Goal: Task Accomplishment & Management: Use online tool/utility

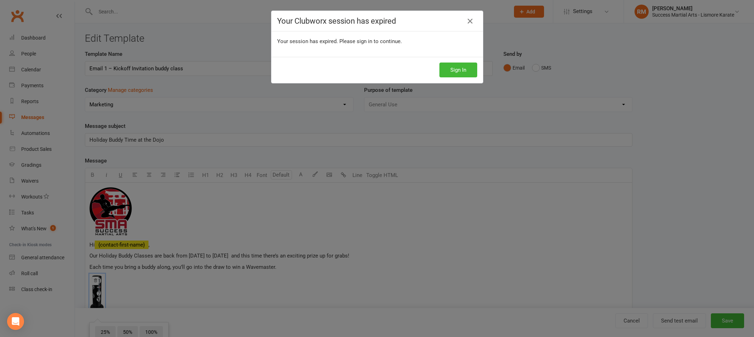
select select "18928"
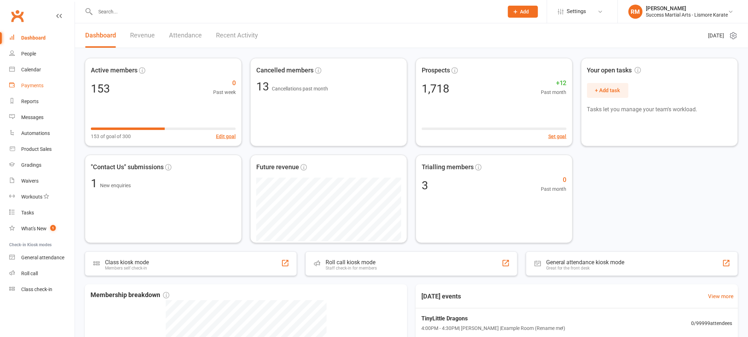
click at [27, 86] on div "Payments" at bounding box center [32, 86] width 22 height 6
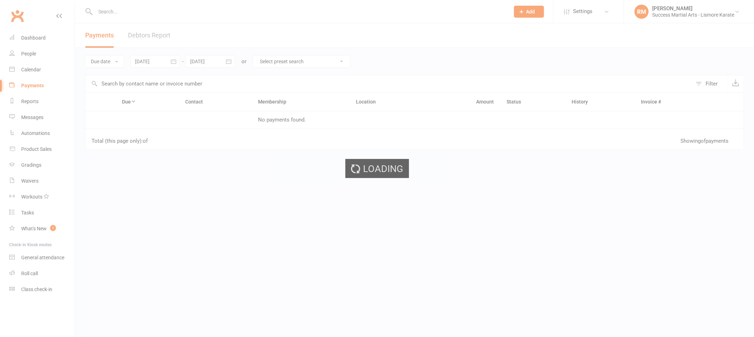
click at [34, 115] on div "Loading" at bounding box center [377, 168] width 754 height 337
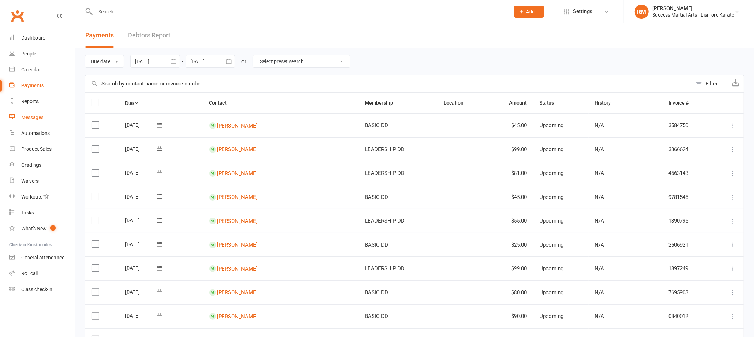
click at [34, 118] on div "Messages" at bounding box center [32, 118] width 22 height 6
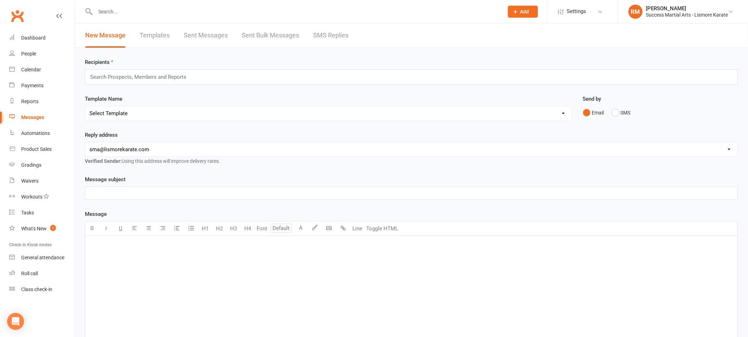
click at [151, 34] on link "Templates" at bounding box center [155, 35] width 30 height 24
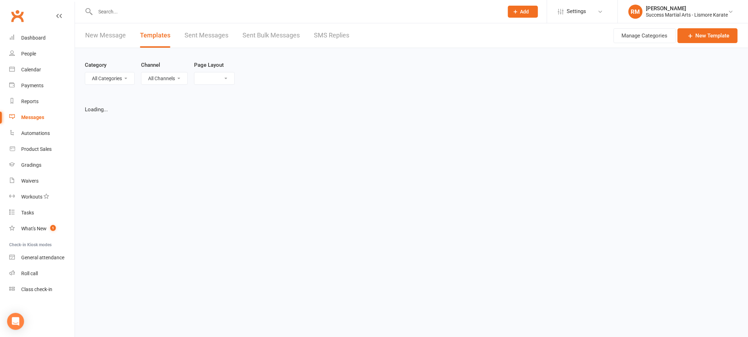
click at [118, 79] on select "All Categories" at bounding box center [109, 78] width 49 height 12
select select "list"
click at [85, 72] on select "All Categories" at bounding box center [109, 78] width 49 height 12
select select "100"
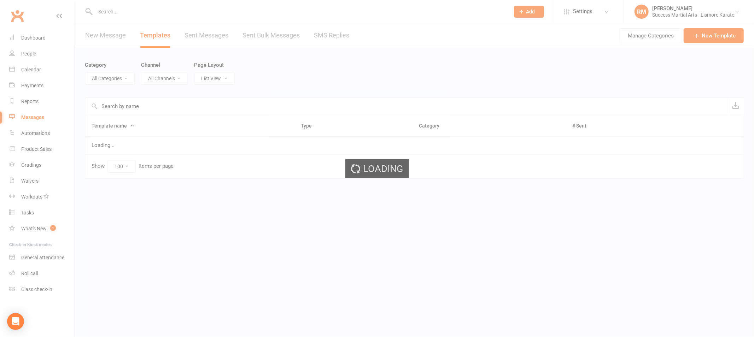
select select "18928"
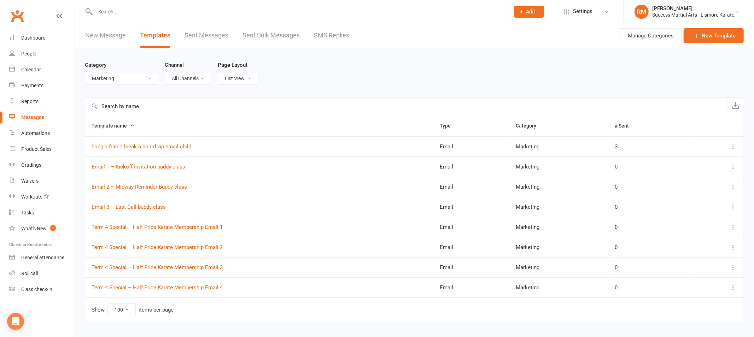
click at [122, 79] on select "All Categories (No category) Customer Service Emails Events August/[DATE] Marke…" at bounding box center [121, 78] width 73 height 12
click at [85, 72] on select "All Categories (No category) Customer Service Emails Events August/[DATE] Marke…" at bounding box center [121, 78] width 73 height 12
click at [173, 229] on link "Term 4 Special – Half Price Karate Membership Email 1" at bounding box center [157, 227] width 131 height 6
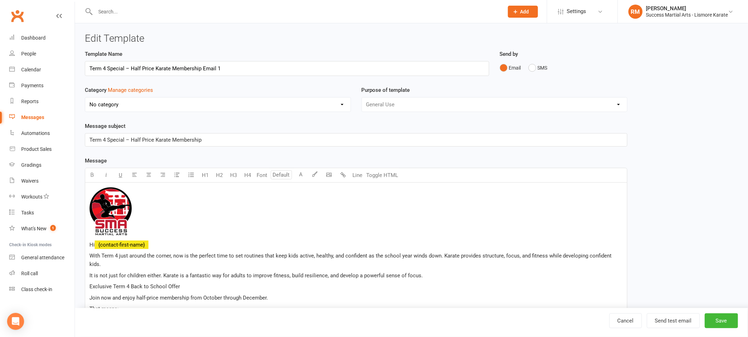
select select "18928"
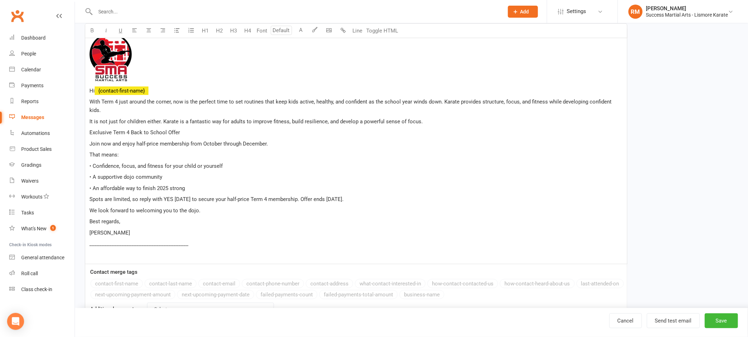
scroll to position [153, 0]
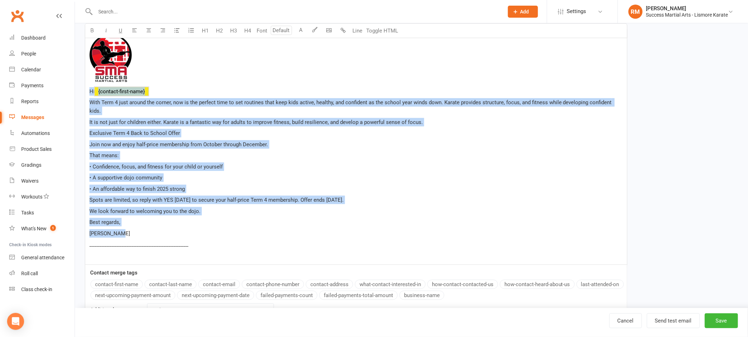
drag, startPoint x: 90, startPoint y: 92, endPoint x: 220, endPoint y: 222, distance: 183.9
click at [220, 222] on div "﻿ Hi ﻿ {contact-first-name} With Term 4 just around the corner, now is the perf…" at bounding box center [356, 147] width 542 height 236
copy div "Hi ﻿ {contact-first-name} With Term 4 just around the corner, now is the perfec…"
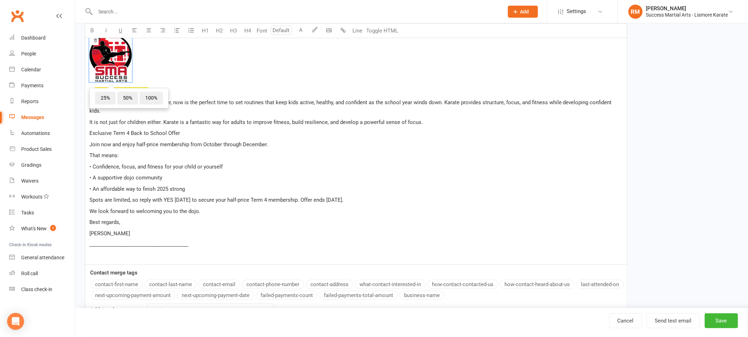
click at [216, 77] on span "﻿ 25% 50% 100%" at bounding box center [355, 59] width 533 height 51
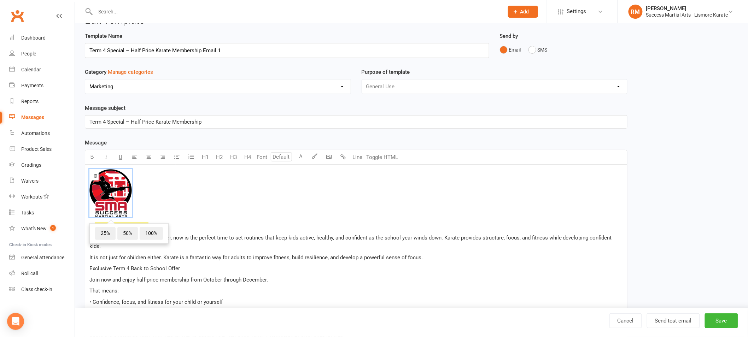
scroll to position [0, 0]
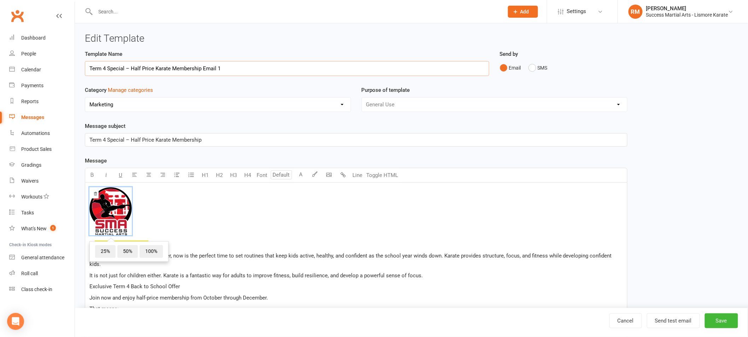
click at [140, 68] on input "Term 4 Special – Half Price Karate Membership Email 1" at bounding box center [287, 68] width 404 height 15
click at [152, 144] on div "Term 4 Special – Half Price Karate Membership" at bounding box center [356, 140] width 542 height 13
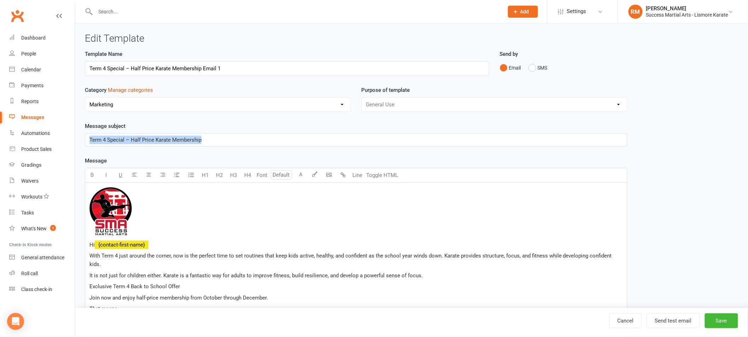
click at [152, 144] on div "Term 4 Special – Half Price Karate Membership" at bounding box center [356, 140] width 542 height 13
copy span "Term 4 Special – Half Price Karate Membership"
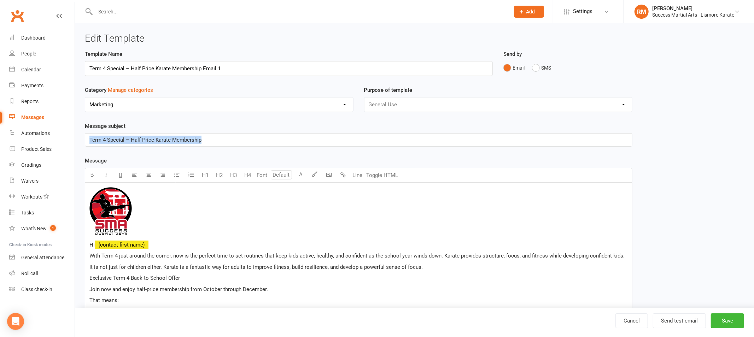
select select "100"
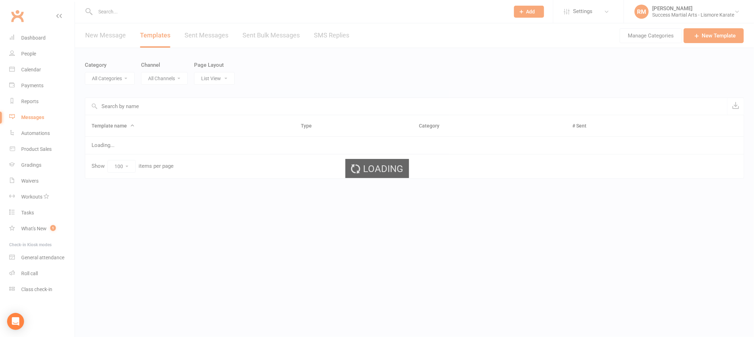
select select "18928"
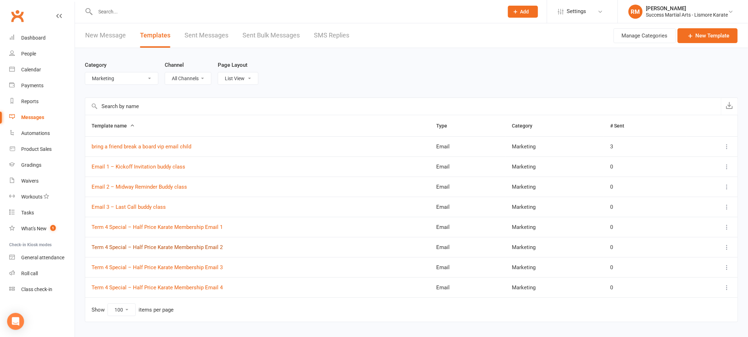
click at [153, 249] on link "Term 4 Special – Half Price Karate Membership Email 2" at bounding box center [157, 247] width 131 height 6
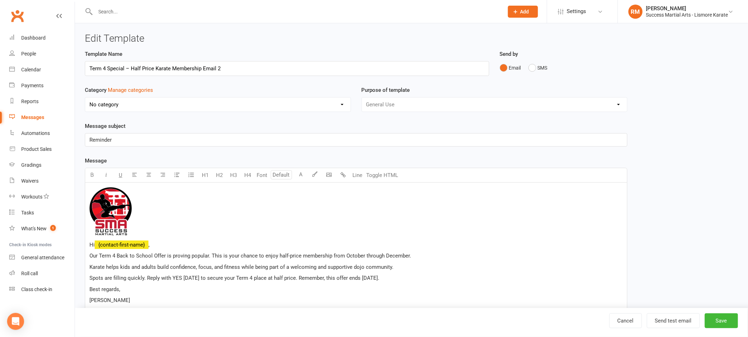
select select "18928"
click at [172, 67] on input "Term 4 Special – Half Price Karate Membership Email 2" at bounding box center [287, 68] width 404 height 15
click at [128, 143] on p "Reminder" at bounding box center [355, 140] width 533 height 8
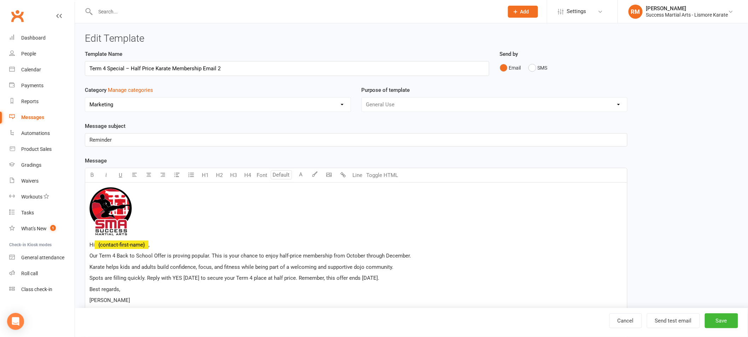
click at [128, 143] on p "Reminder" at bounding box center [355, 140] width 533 height 8
copy span "Reminder"
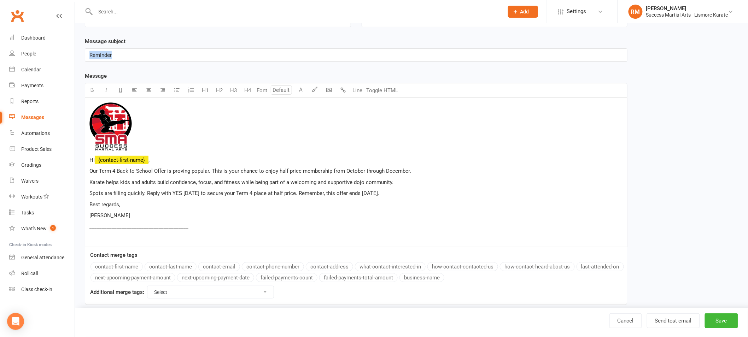
scroll to position [86, 0]
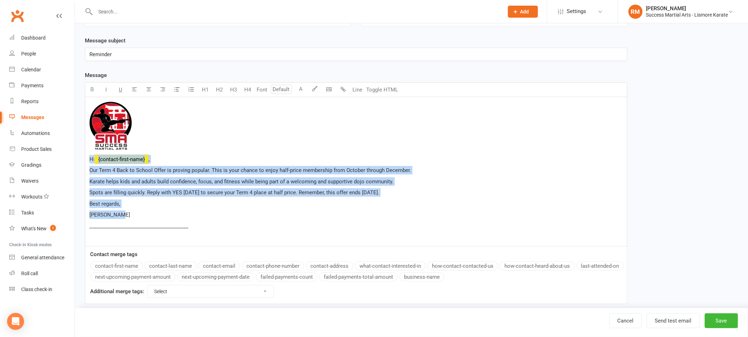
drag, startPoint x: 90, startPoint y: 159, endPoint x: 164, endPoint y: 216, distance: 92.7
click at [164, 216] on div "﻿ Hi ﻿ {contact-first-name} , Our Term 4 Back to School Offer is proving popula…" at bounding box center [356, 171] width 542 height 149
copy div "Hi ﻿ {contact-first-name} , Our Term 4 Back to School Offer is proving popular.…"
click at [184, 179] on span "Karate helps kids and adults build confidence, focus, and fitness while being p…" at bounding box center [241, 181] width 304 height 6
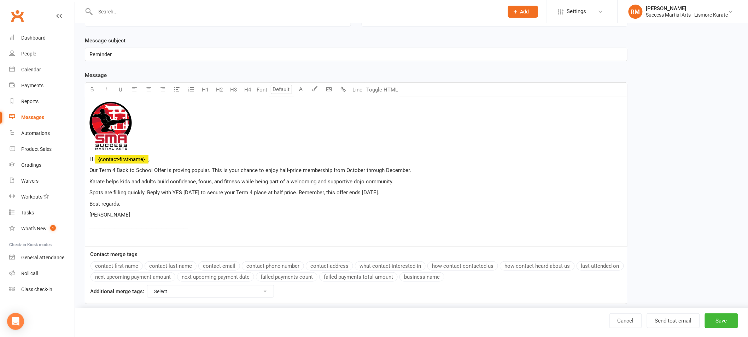
select select "100"
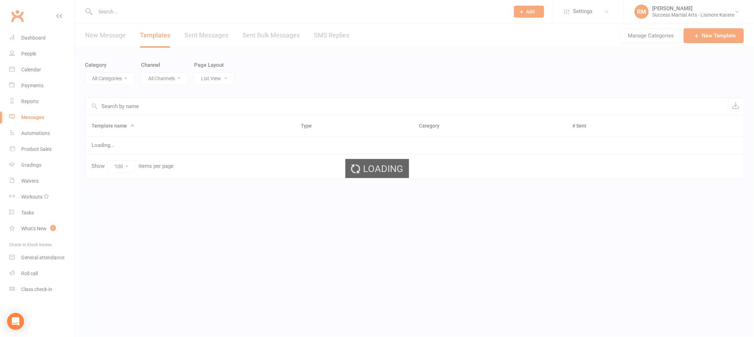
select select "18928"
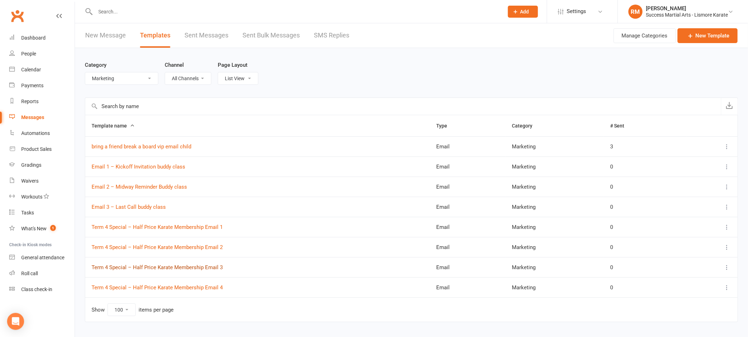
click at [163, 267] on link "Term 4 Special – Half Price Karate Membership Email 3" at bounding box center [157, 267] width 131 height 6
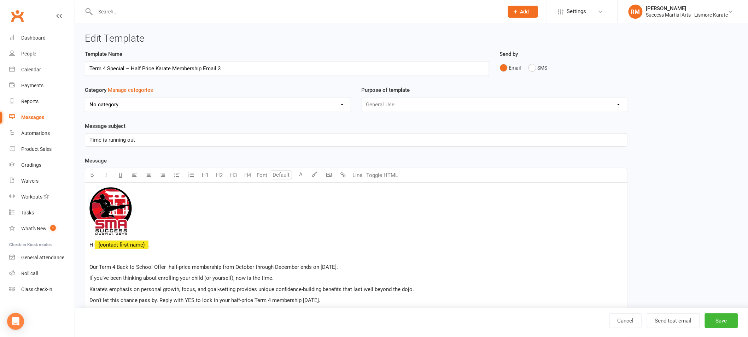
select select "18928"
click at [157, 69] on input "Term 4 Special – Half Price Karate Membership Email 3" at bounding box center [287, 68] width 404 height 15
click at [145, 144] on p "Time is running out" at bounding box center [355, 140] width 533 height 8
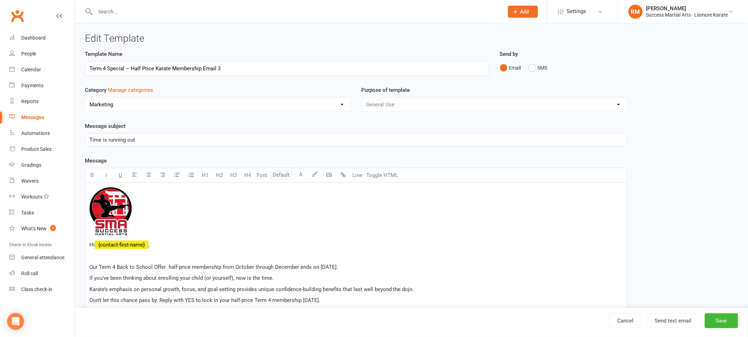
click at [145, 144] on p "Time is running out" at bounding box center [355, 140] width 533 height 8
copy span "Time is running out"
click at [152, 153] on div "Template Name Term 4 Special – Half Price Karate Membership Email 3 Send by Ema…" at bounding box center [356, 220] width 542 height 340
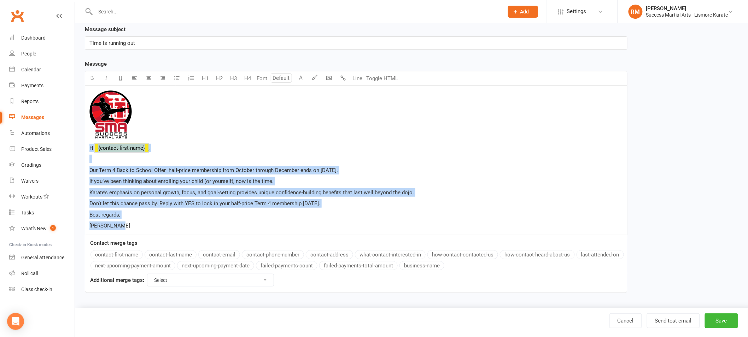
drag, startPoint x: 90, startPoint y: 147, endPoint x: 162, endPoint y: 225, distance: 105.6
click at [162, 225] on div "﻿ Hi ﻿ {contact-first-name} , Our Term 4 Back to School Offer half-price member…" at bounding box center [356, 160] width 542 height 149
copy div "Hi ﻿ {contact-first-name} , Our Term 4 Back to School Offer half-price membersh…"
click at [183, 203] on span "Don’t let this chance pass by. Reply with YES to lock in your half-price Term 4…" at bounding box center [204, 203] width 231 height 6
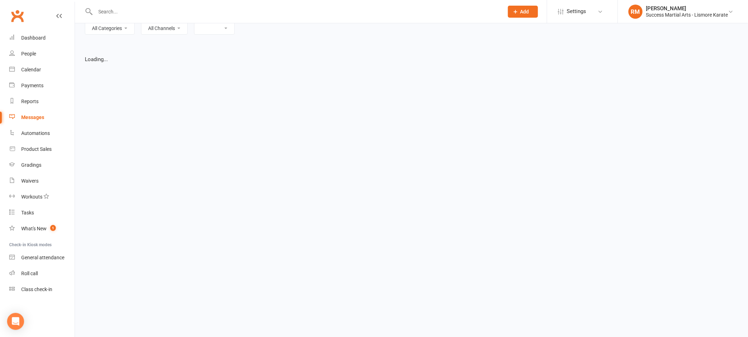
select select "list"
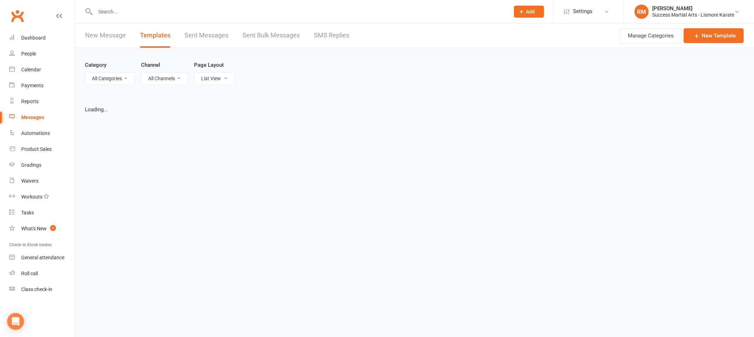
select select "100"
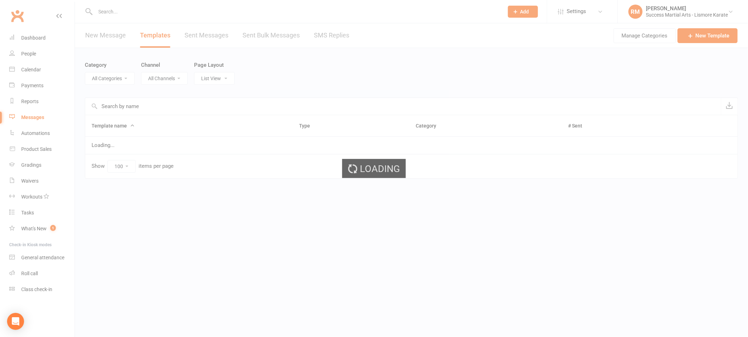
select select "18928"
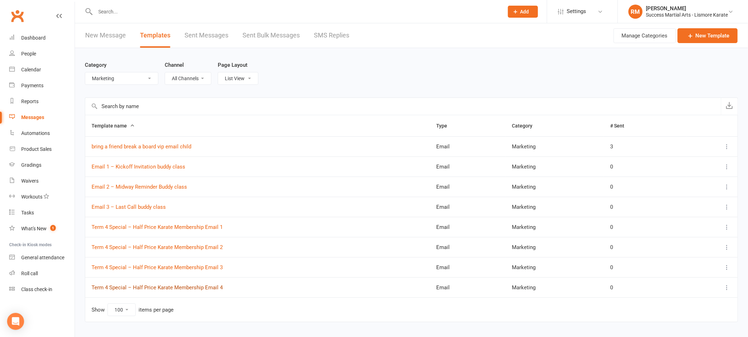
click at [152, 289] on link "Term 4 Special – Half Price Karate Membership Email 4" at bounding box center [157, 287] width 131 height 6
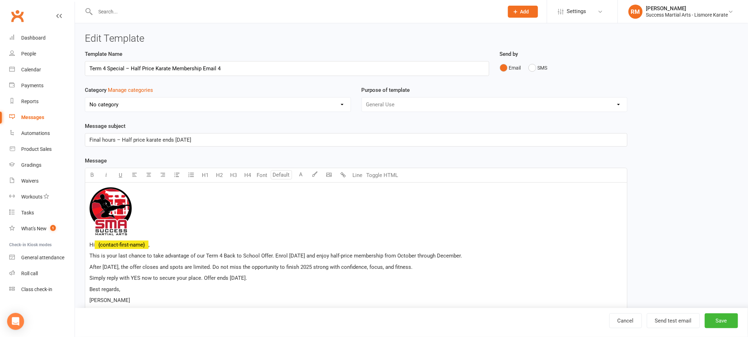
select select "18928"
click at [145, 69] on input "Term 4 Special – Half Price Karate Membership Email 4" at bounding box center [287, 68] width 404 height 15
click at [139, 139] on span "Final hours – Half price karate ends [DATE]" at bounding box center [140, 140] width 102 height 6
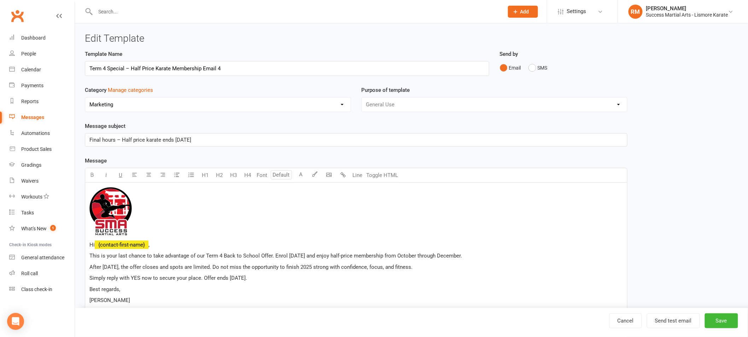
click at [139, 137] on span "Final hours – Half price karate ends [DATE]" at bounding box center [140, 140] width 102 height 6
copy span "price"
click at [187, 142] on span "Final hours – Half price karate ends [DATE]" at bounding box center [140, 140] width 102 height 6
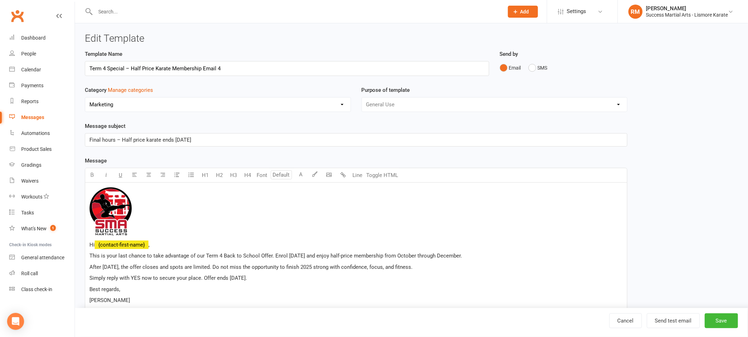
click at [187, 142] on span "Final hours – Half price karate ends [DATE]" at bounding box center [140, 140] width 102 height 6
copy span "Final hours – Half price karate ends [DATE]"
click at [246, 264] on span "After [DATE], the offer closes and spots are limited. Do not miss the opportuni…" at bounding box center [250, 267] width 323 height 6
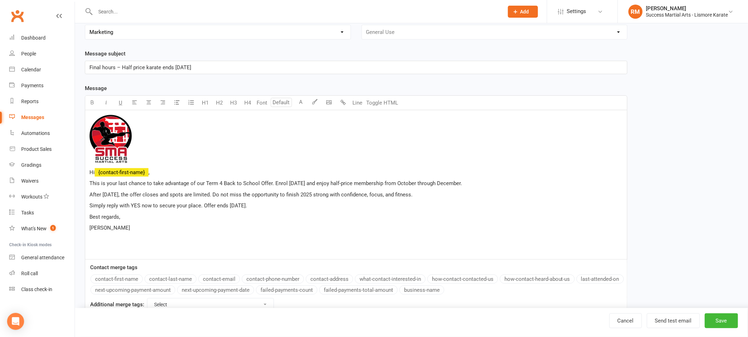
scroll to position [73, 0]
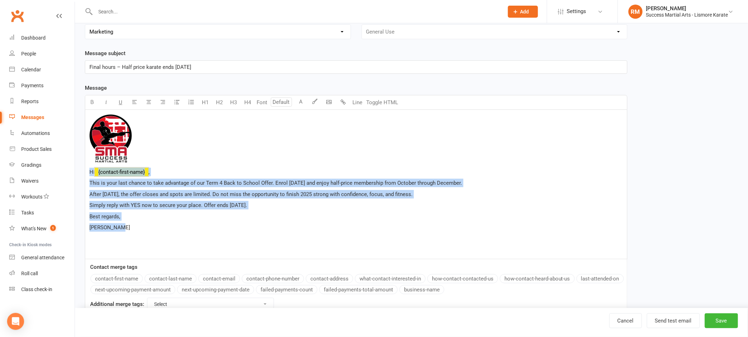
drag, startPoint x: 90, startPoint y: 172, endPoint x: 154, endPoint y: 227, distance: 84.1
click at [154, 227] on div "﻿ Hi ﻿ {contact-first-name} , This is your last chance to take advantage of our…" at bounding box center [356, 184] width 542 height 149
copy div "Hi ﻿ {contact-first-name} , This is your last chance to take advantage of our T…"
click at [167, 198] on p "After [DATE], the offer closes and spots are limited. Do not miss the opportuni…" at bounding box center [355, 194] width 533 height 8
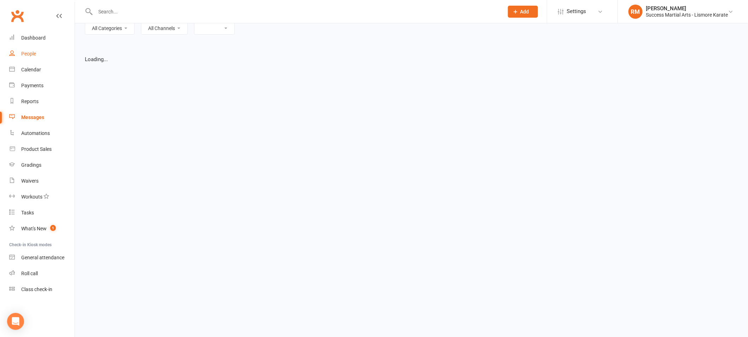
select select "list"
select select "100"
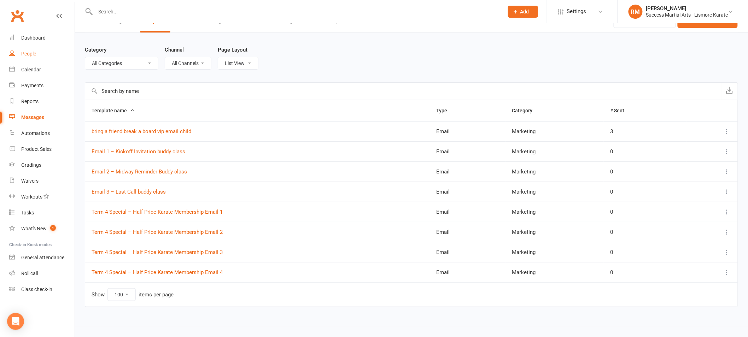
select select "18928"
